Goal: Check status: Check status

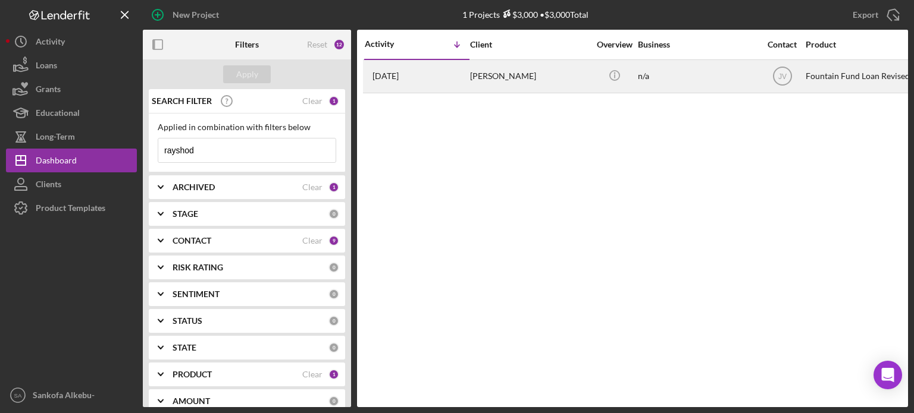
click at [494, 73] on div "[PERSON_NAME]" at bounding box center [529, 77] width 119 height 32
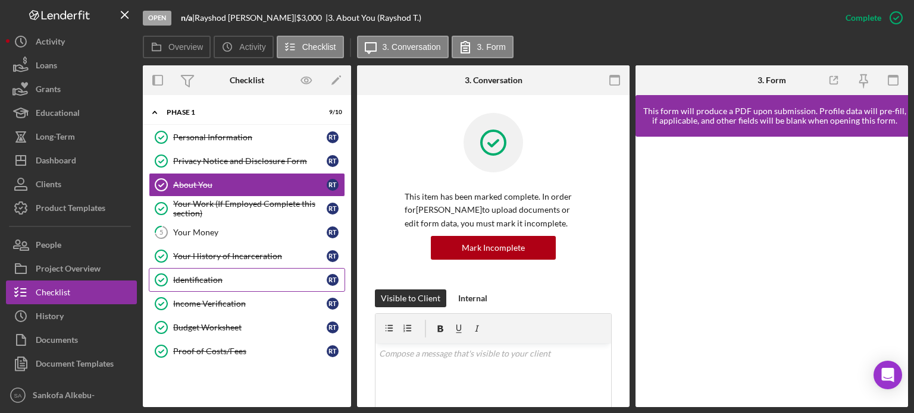
click at [231, 281] on div "Identification" at bounding box center [249, 280] width 153 height 10
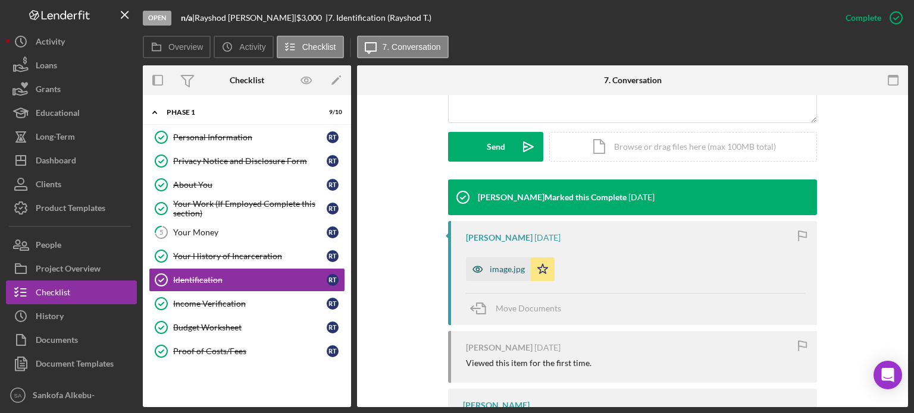
click at [500, 269] on div "image.jpg" at bounding box center [507, 270] width 35 height 10
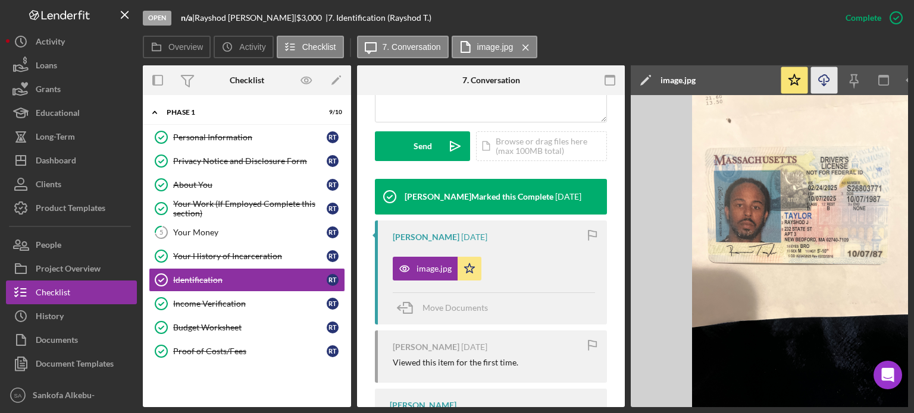
click at [824, 84] on line "button" at bounding box center [824, 82] width 0 height 7
